Goal: Task Accomplishment & Management: Manage account settings

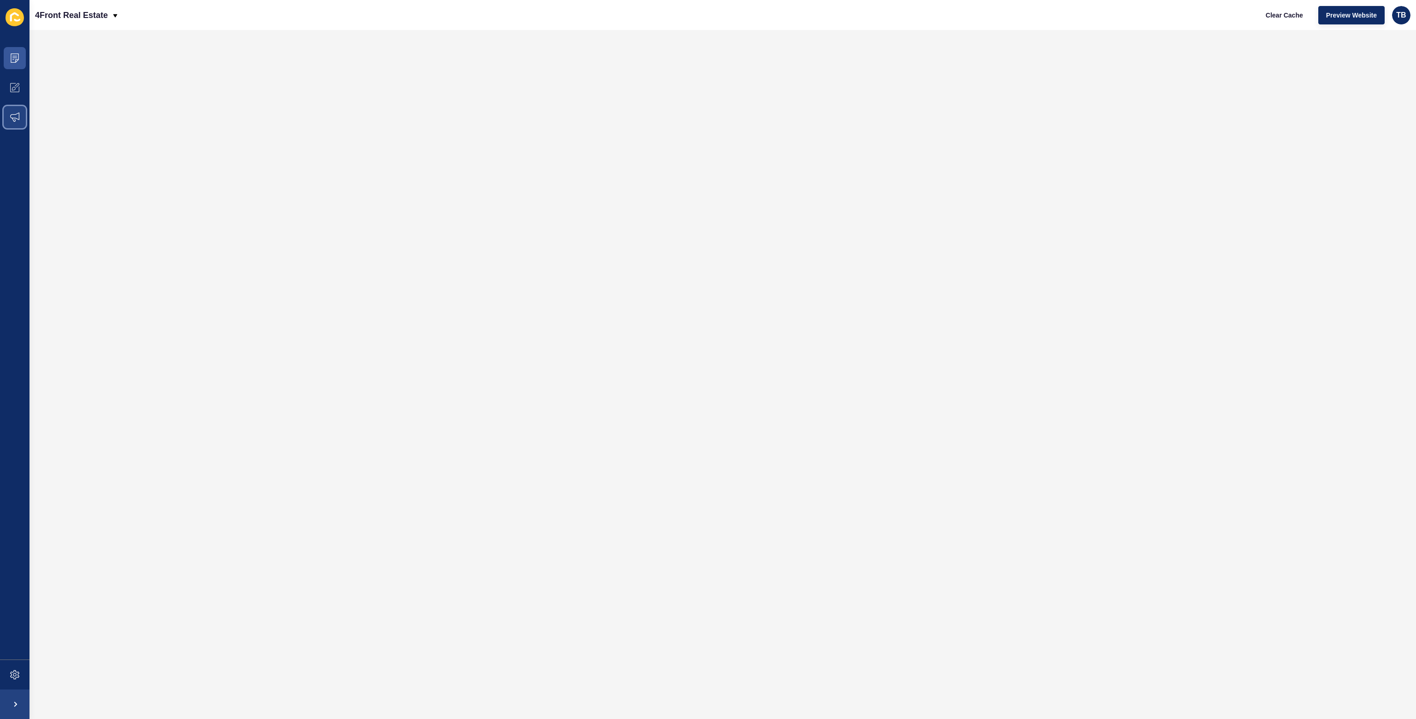
click at [18, 119] on icon at bounding box center [14, 117] width 9 height 9
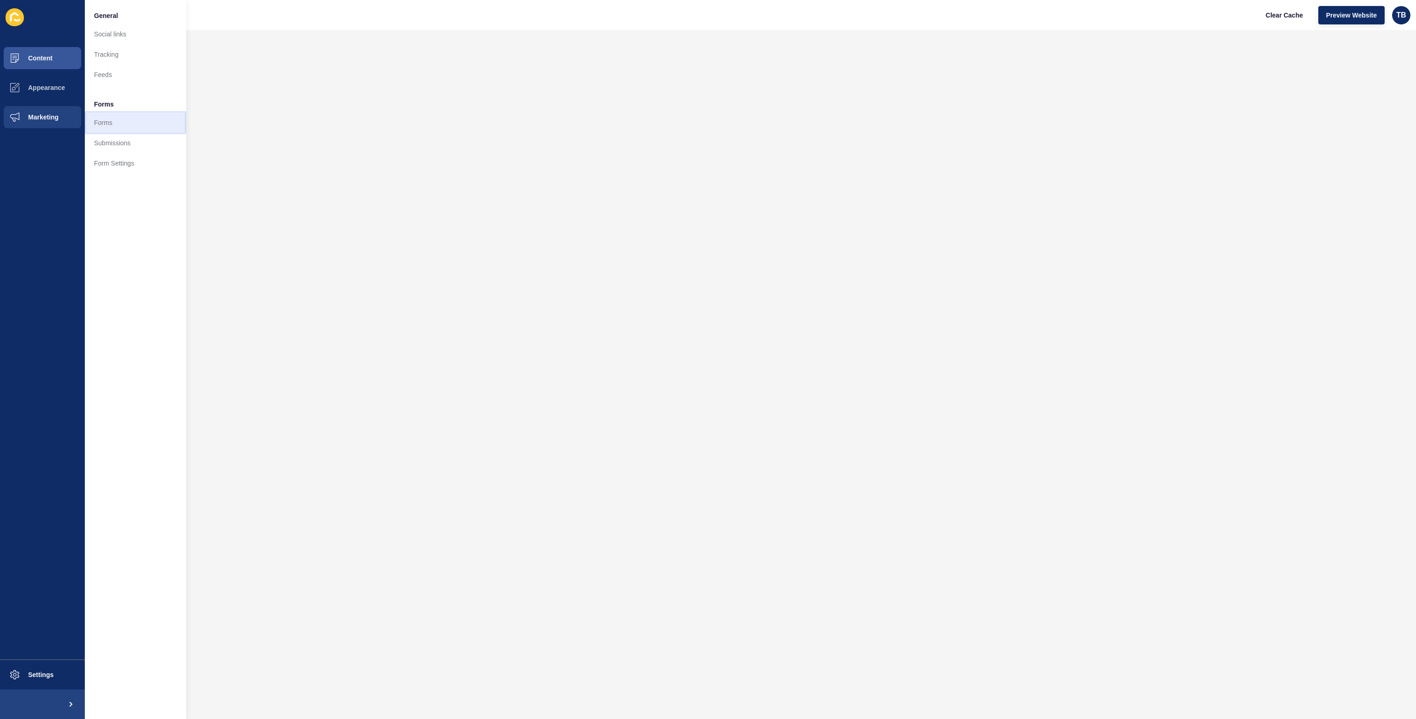
click at [114, 119] on link "Forms" at bounding box center [135, 123] width 101 height 20
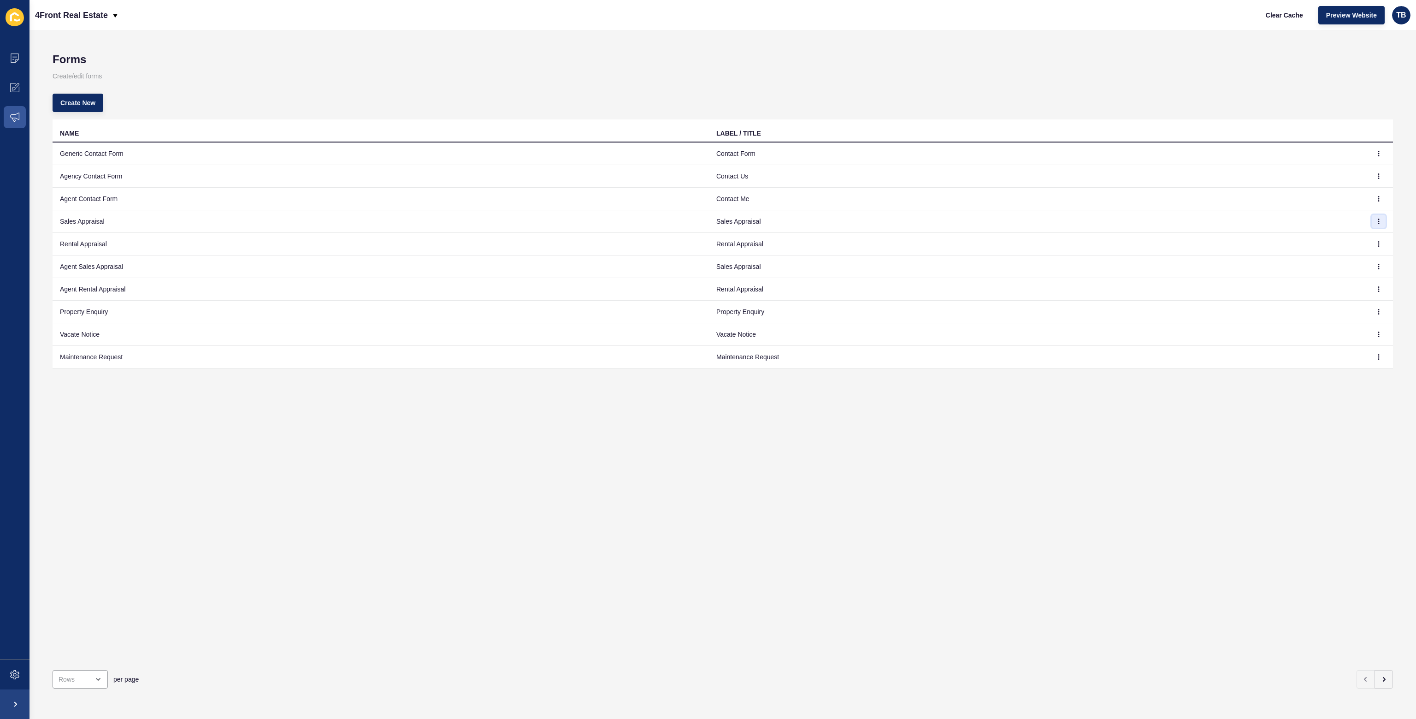
click at [1376, 221] on icon "button" at bounding box center [1379, 222] width 6 height 6
click at [1337, 239] on link "Edit" at bounding box center [1346, 239] width 65 height 20
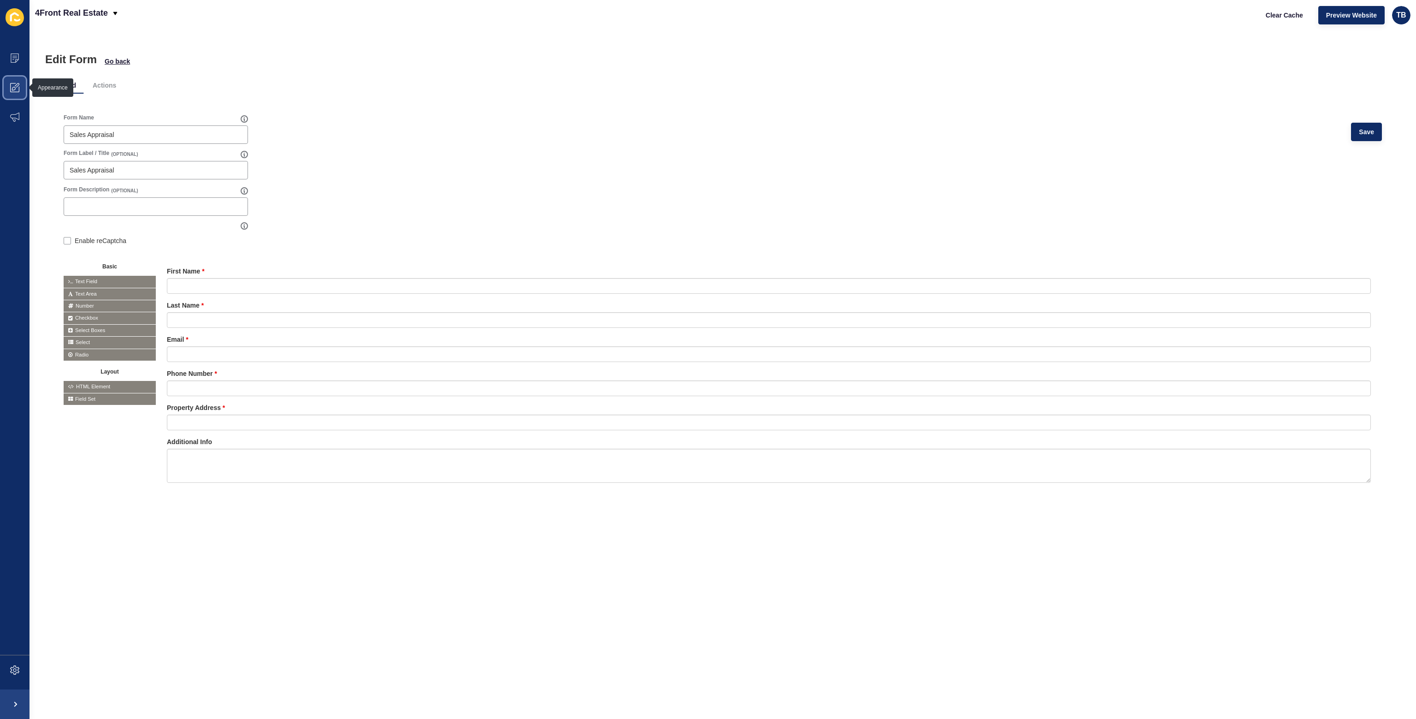
click at [16, 87] on icon at bounding box center [17, 85] width 5 height 5
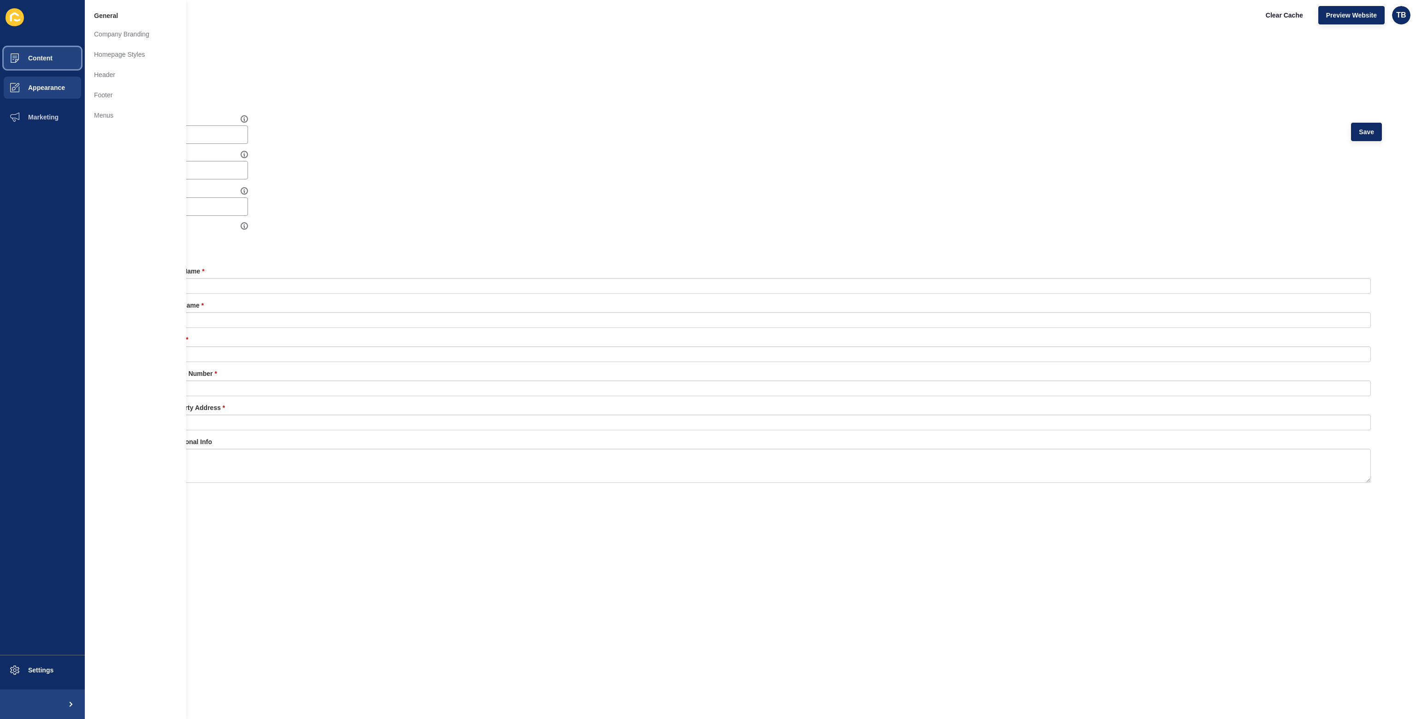
click at [13, 60] on span "Content" at bounding box center [26, 57] width 54 height 7
click at [104, 35] on link "Pages" at bounding box center [135, 34] width 101 height 20
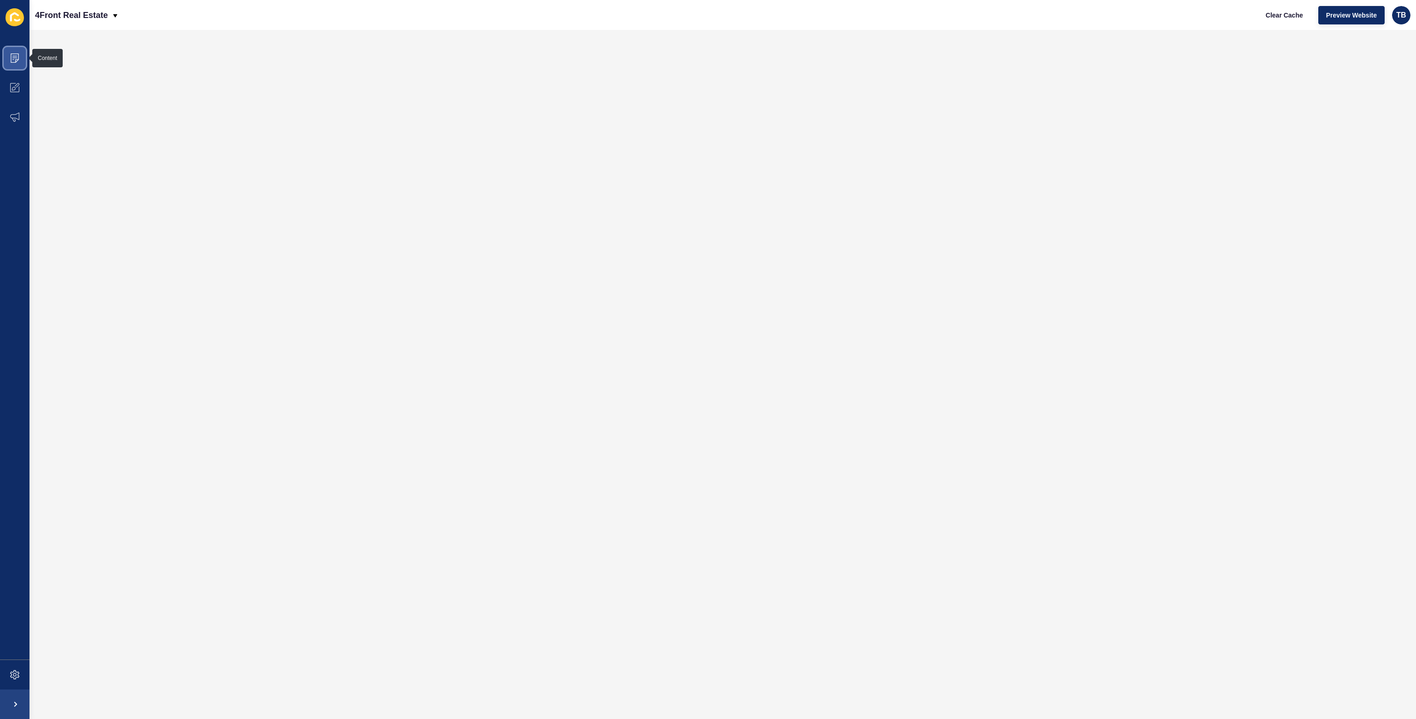
click at [18, 53] on span at bounding box center [15, 58] width 30 height 30
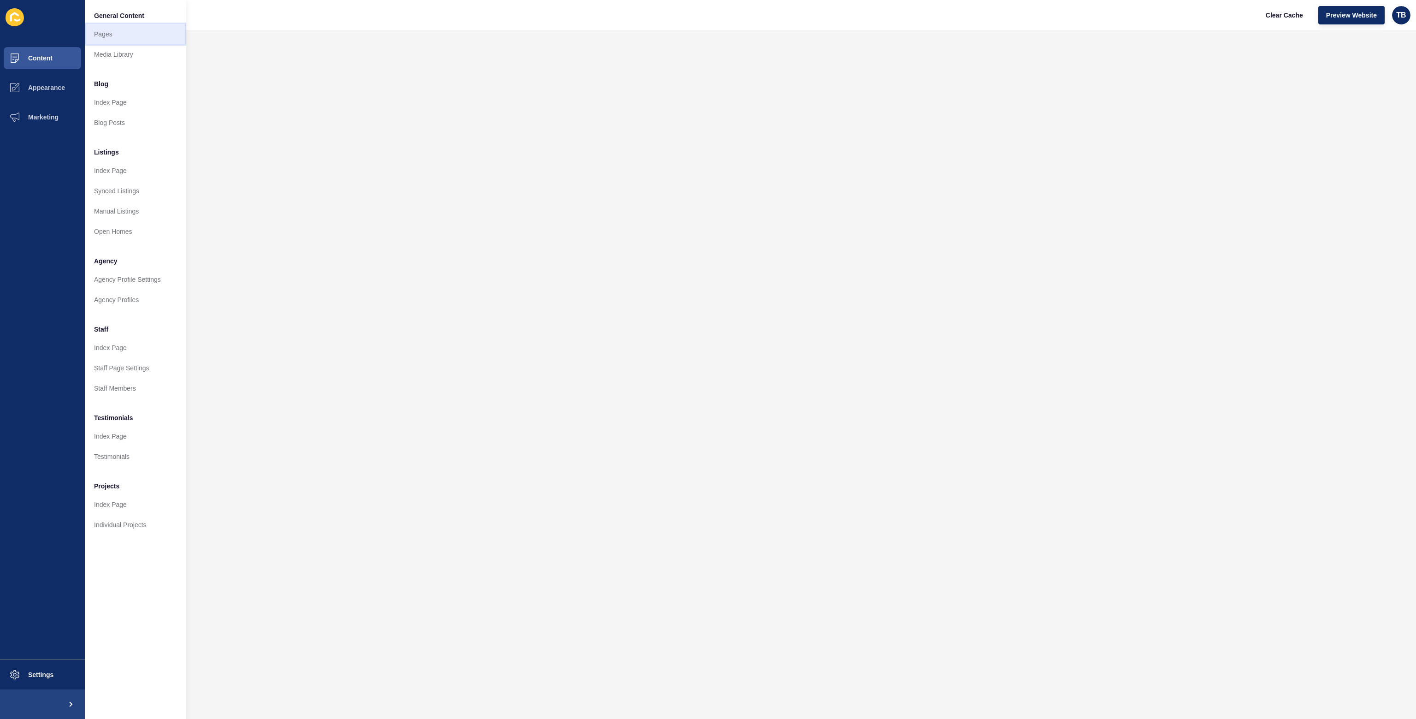
click at [100, 34] on link "Pages" at bounding box center [135, 34] width 101 height 20
